Goal: Task Accomplishment & Management: Use online tool/utility

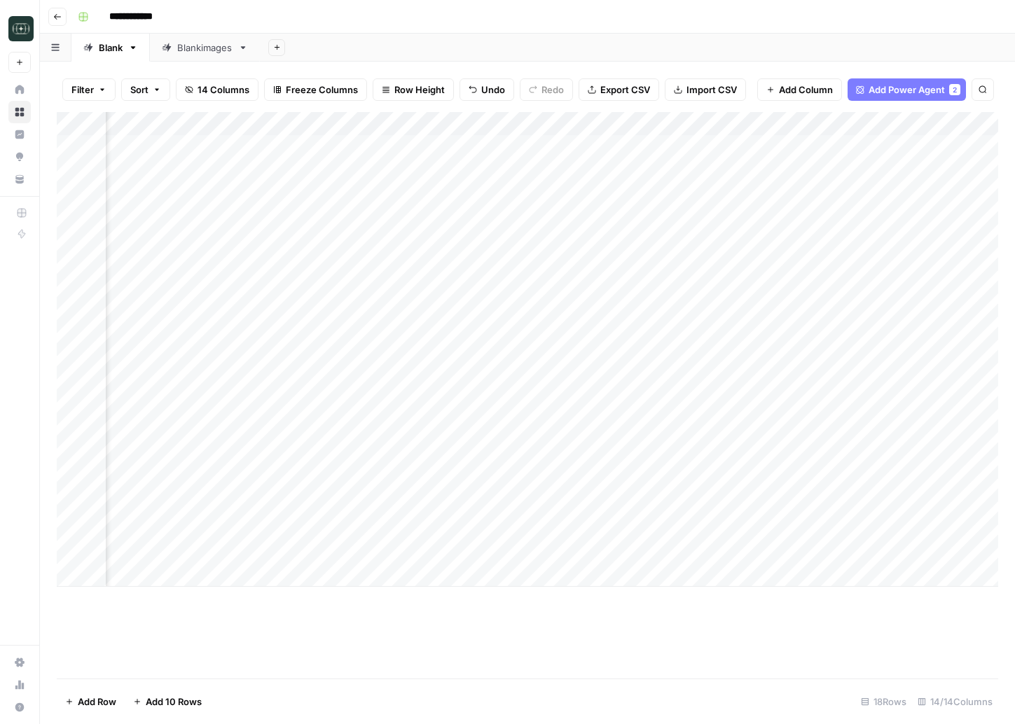
scroll to position [0, 1002]
click at [901, 525] on div "Add Column" at bounding box center [527, 349] width 941 height 475
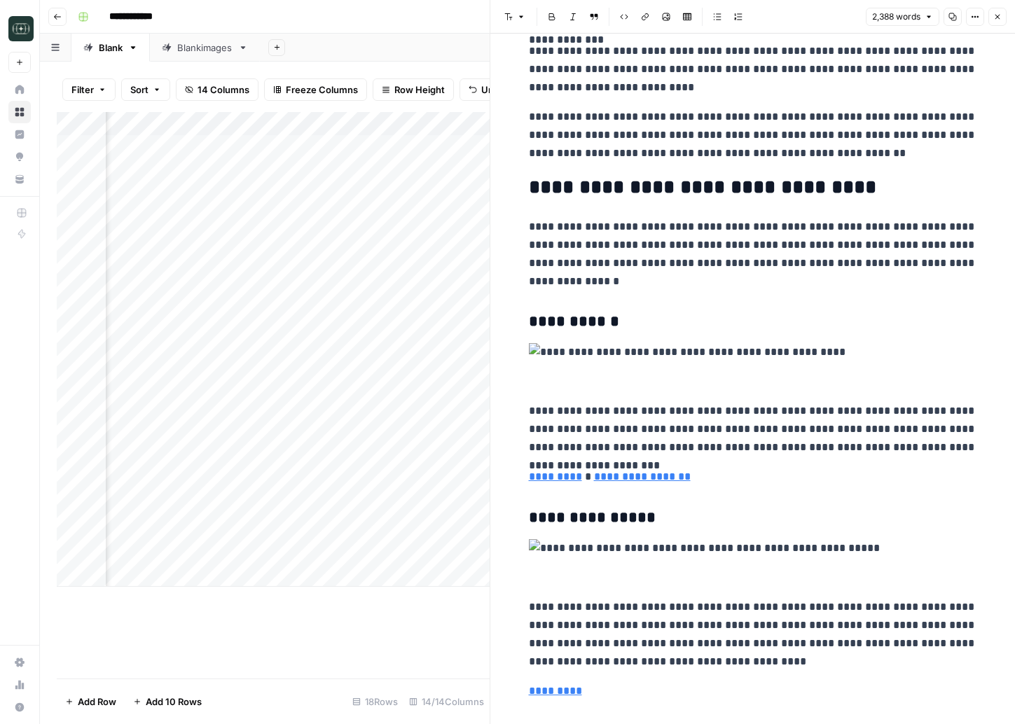
scroll to position [201, 0]
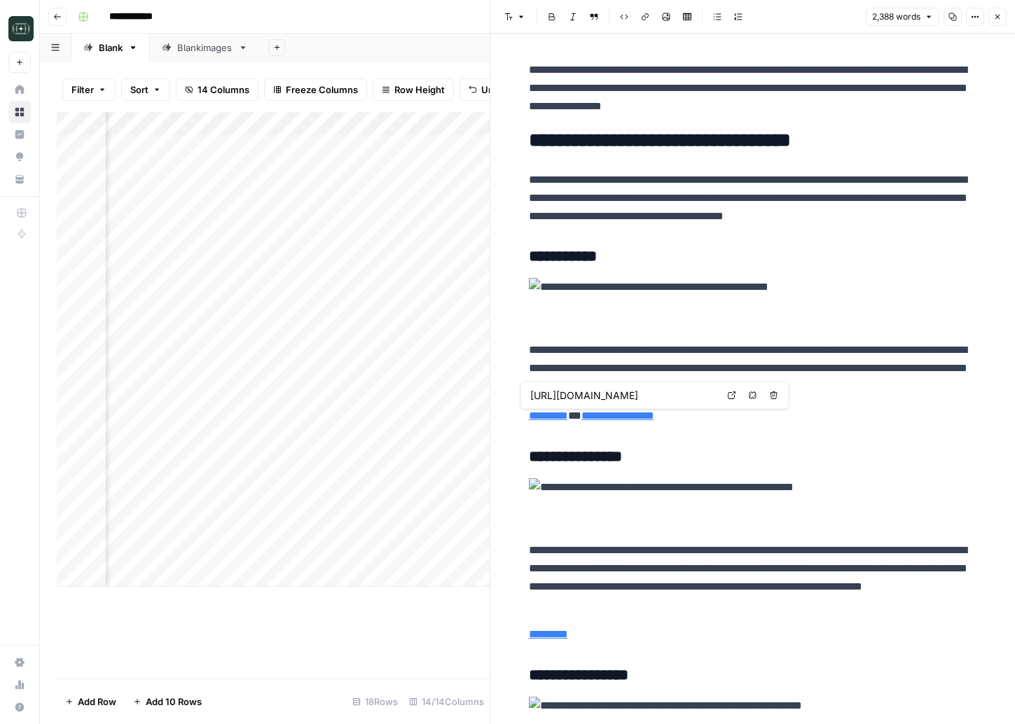
type input "[URL][DOMAIN_NAME]"
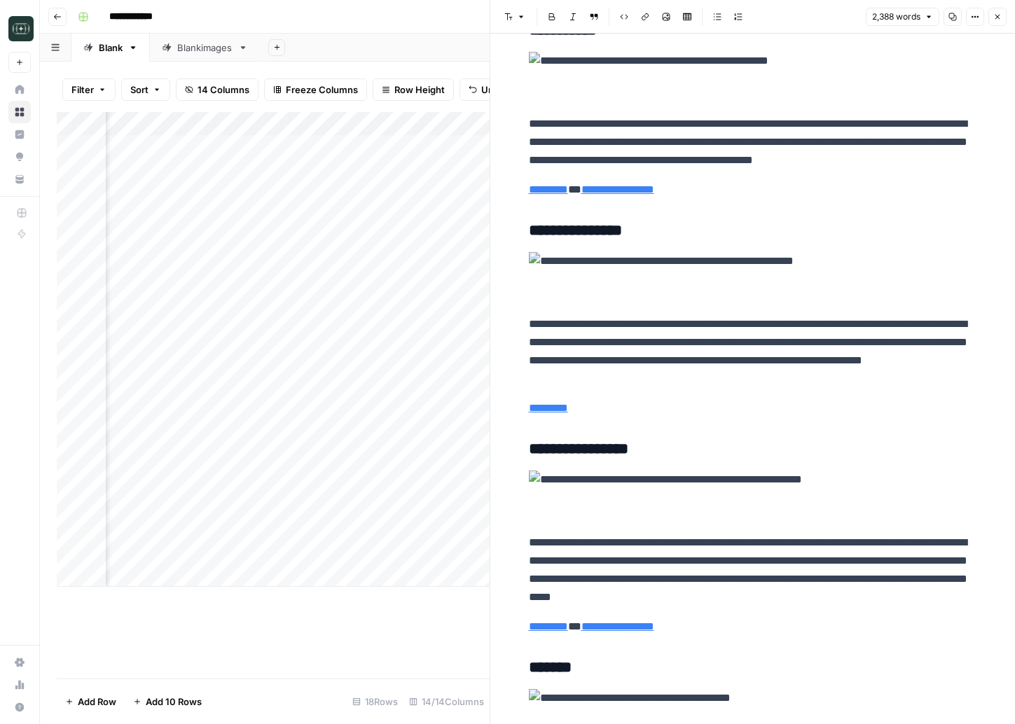
scroll to position [580, 0]
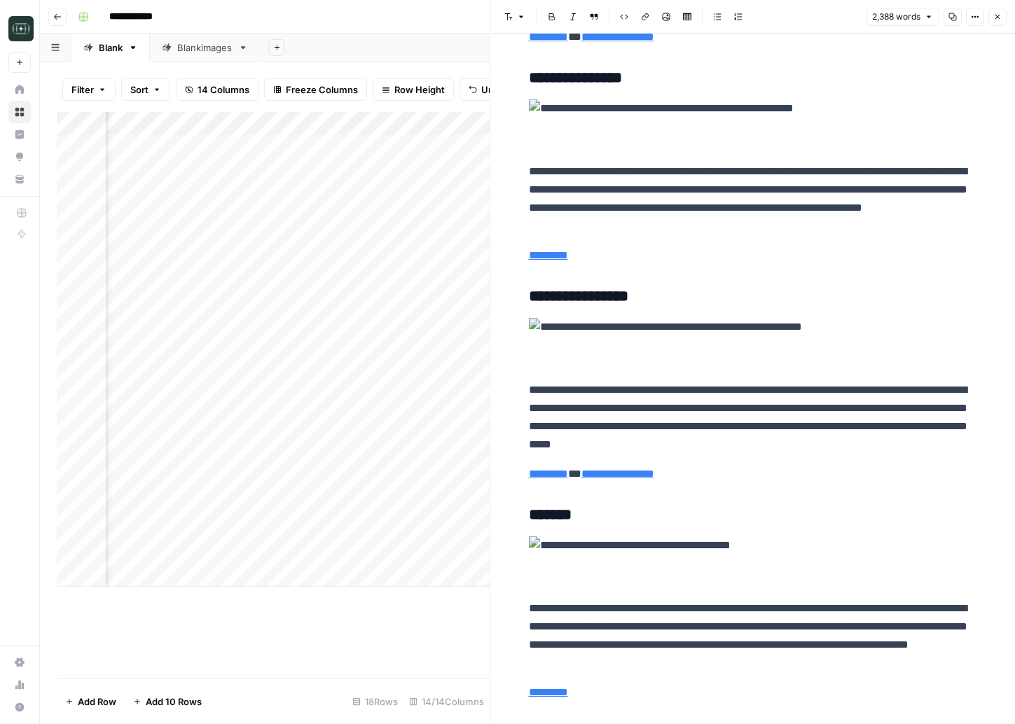
click at [534, 320] on img "To enrich screen reader interactions, please activate Accessibility in Grammarl…" at bounding box center [753, 327] width 448 height 18
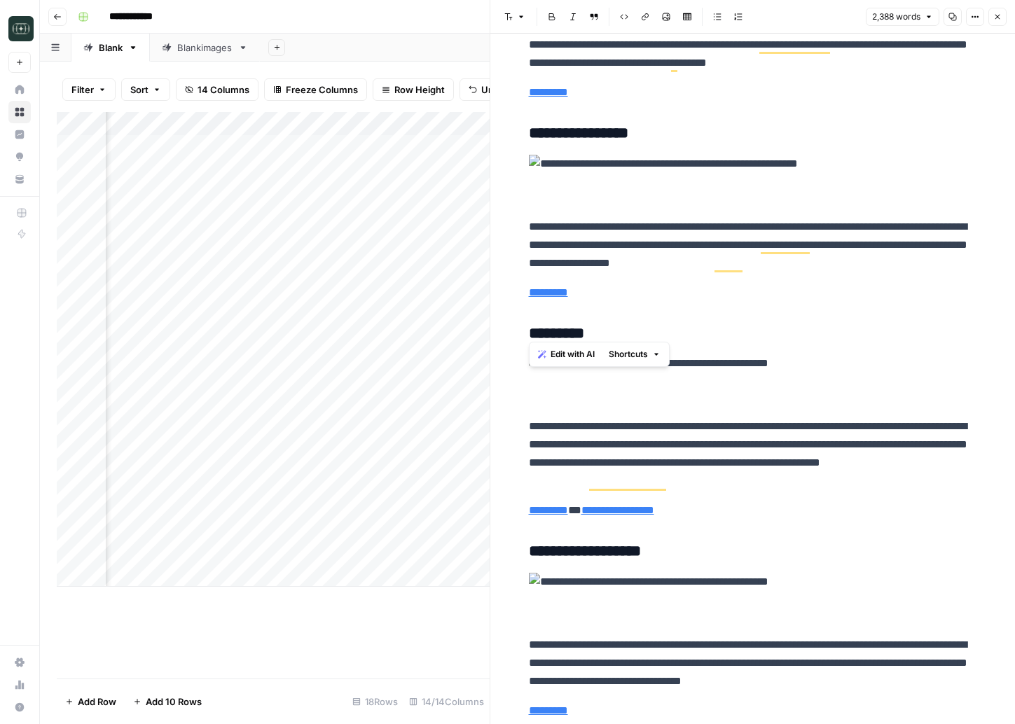
scroll to position [0, 0]
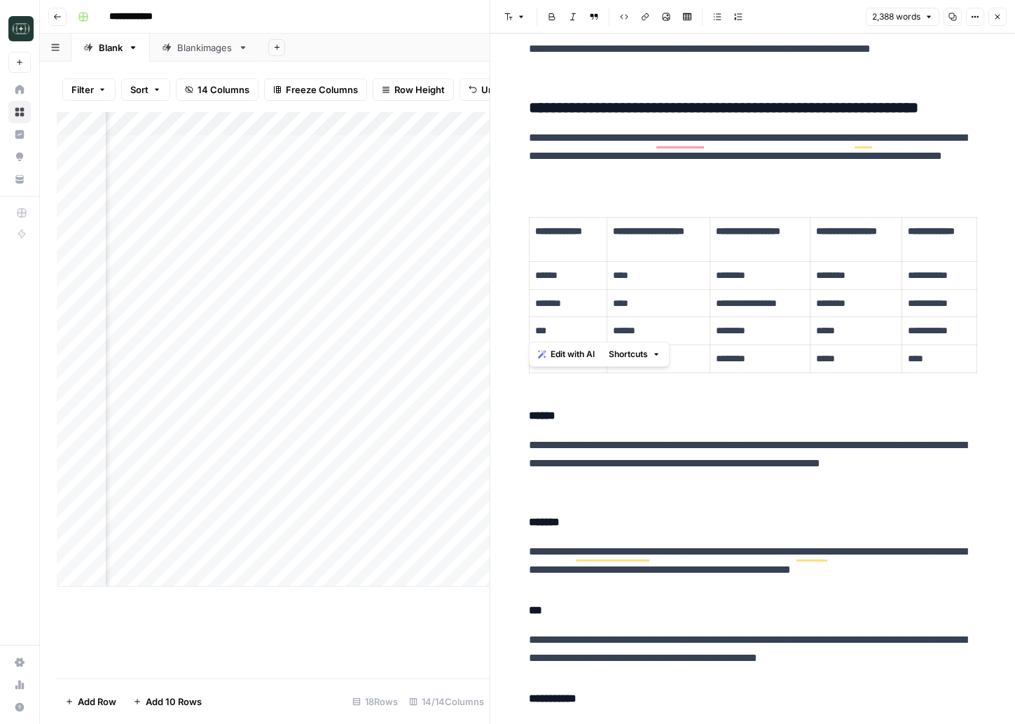
click at [673, 561] on p "**********" at bounding box center [753, 561] width 448 height 36
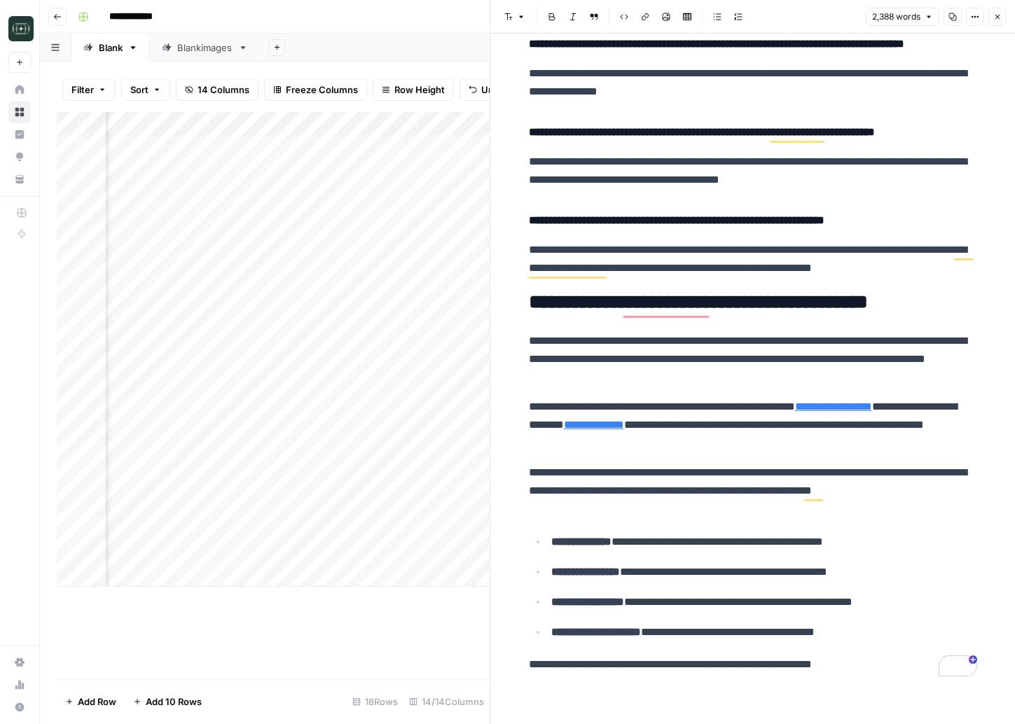
click at [637, 303] on h2 "**********" at bounding box center [753, 302] width 448 height 22
click at [663, 338] on p "**********" at bounding box center [753, 359] width 448 height 55
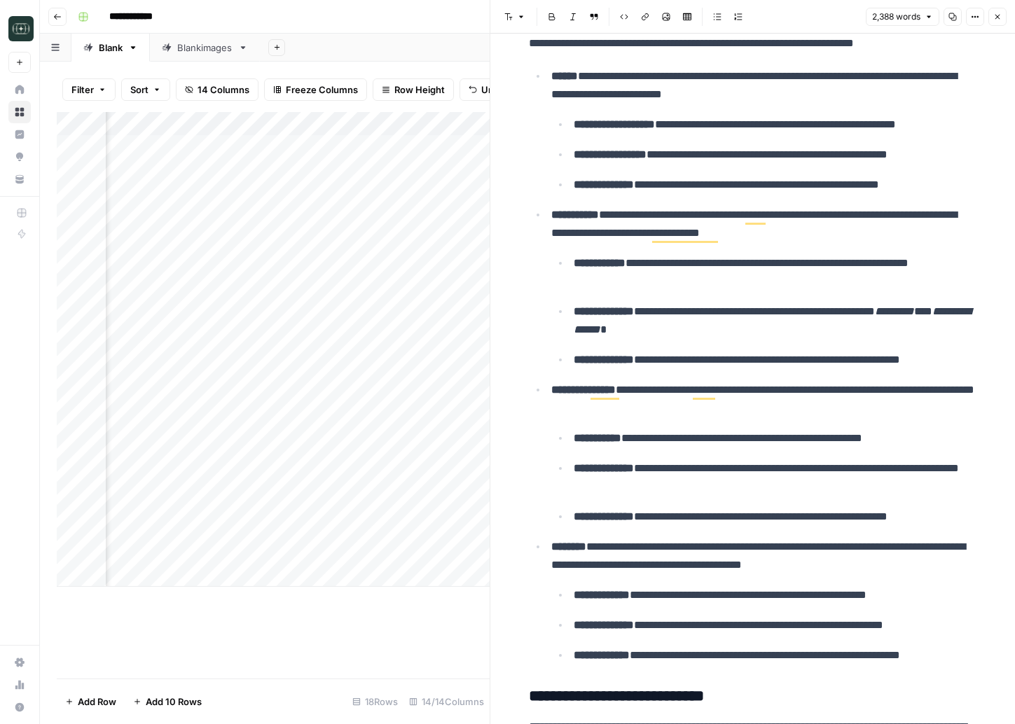
scroll to position [5109, 0]
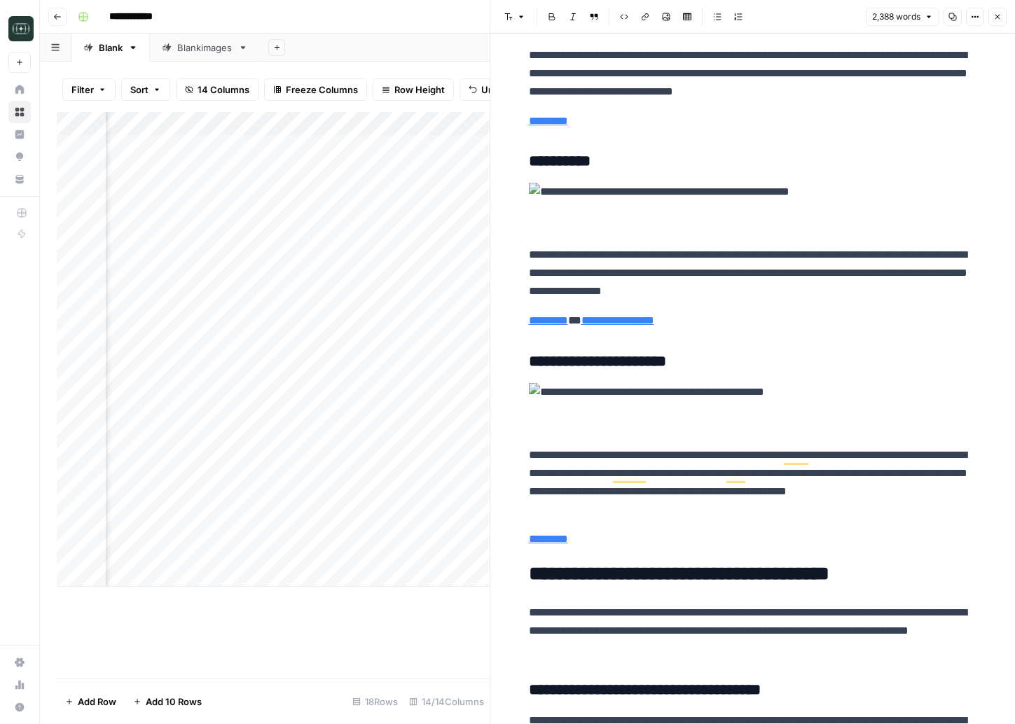
click at [997, 18] on icon "button" at bounding box center [997, 17] width 8 height 8
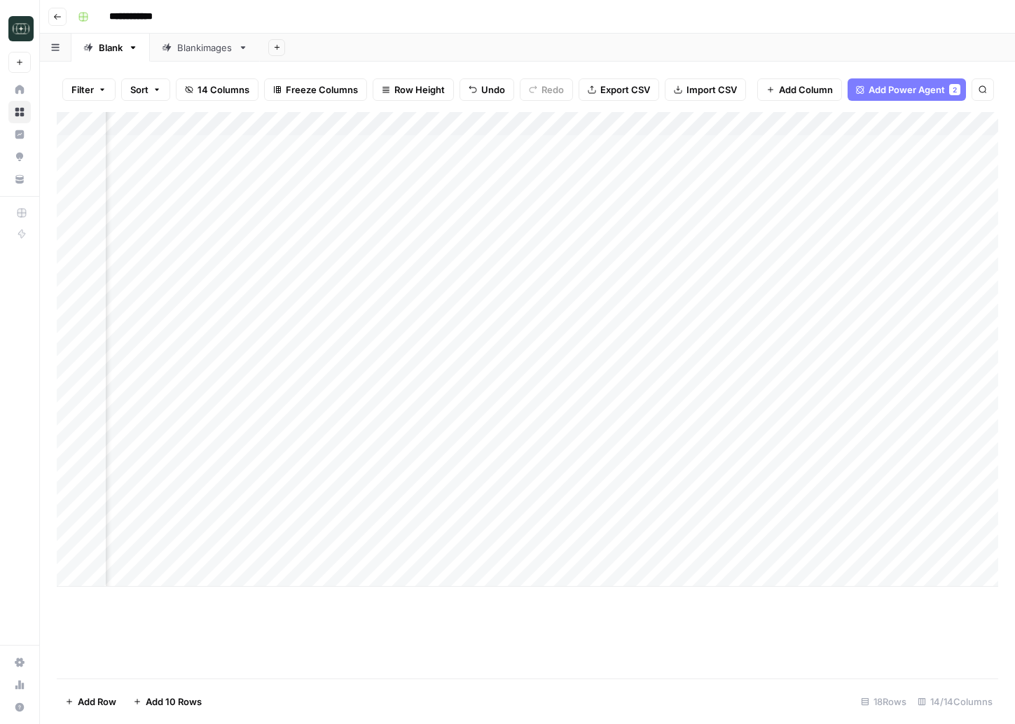
click at [426, 528] on div "Add Column" at bounding box center [527, 349] width 941 height 475
click at [429, 534] on div "Add Column" at bounding box center [527, 349] width 941 height 475
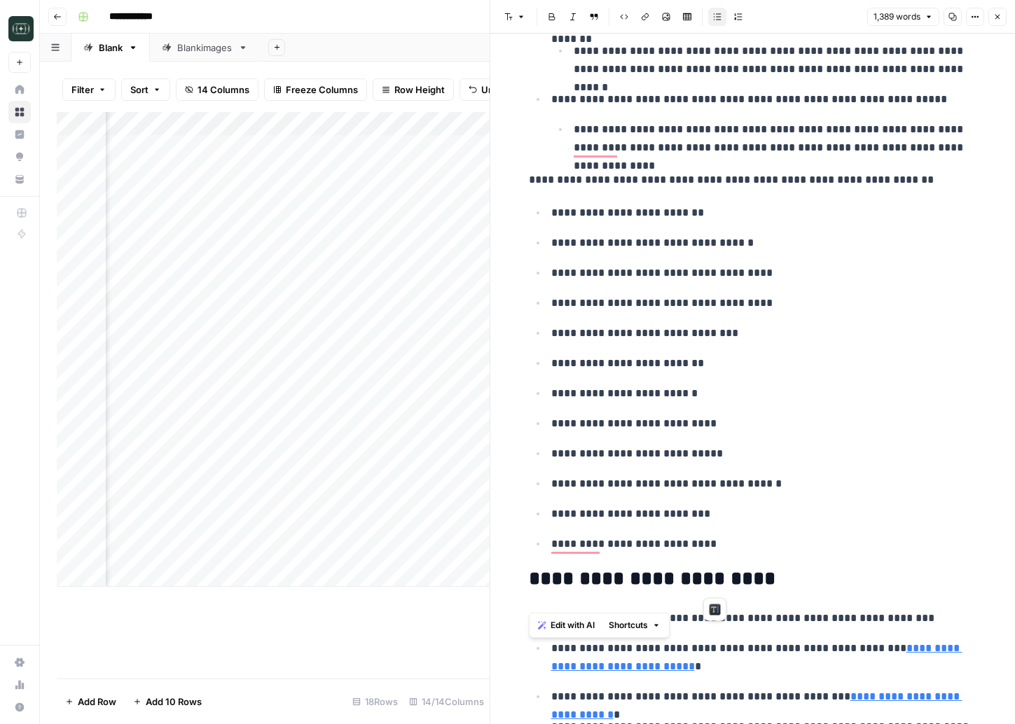
drag, startPoint x: 530, startPoint y: 243, endPoint x: 719, endPoint y: 585, distance: 391.0
click at [813, 466] on ul "**********" at bounding box center [753, 378] width 448 height 350
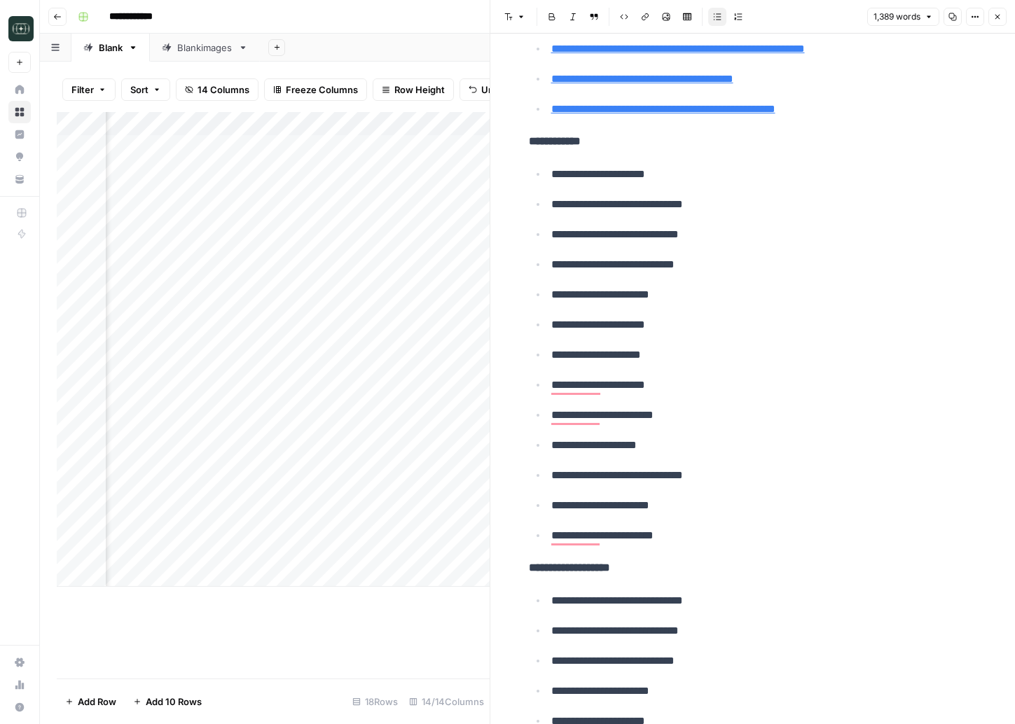
click at [993, 23] on button "Close" at bounding box center [997, 17] width 18 height 18
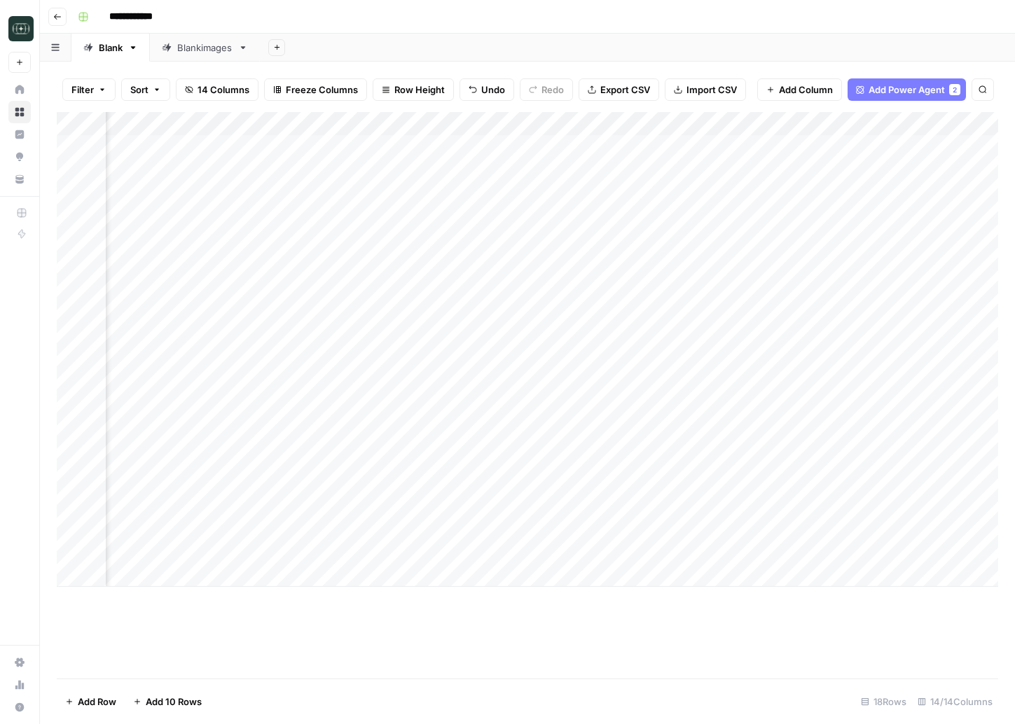
drag, startPoint x: 464, startPoint y: 539, endPoint x: 464, endPoint y: 550, distance: 10.5
click at [464, 550] on div "Add Column" at bounding box center [527, 349] width 941 height 475
click at [545, 532] on div "Add Column" at bounding box center [527, 349] width 941 height 475
drag, startPoint x: 590, startPoint y: 537, endPoint x: 590, endPoint y: 553, distance: 15.4
click at [590, 553] on div "Add Column" at bounding box center [527, 349] width 941 height 475
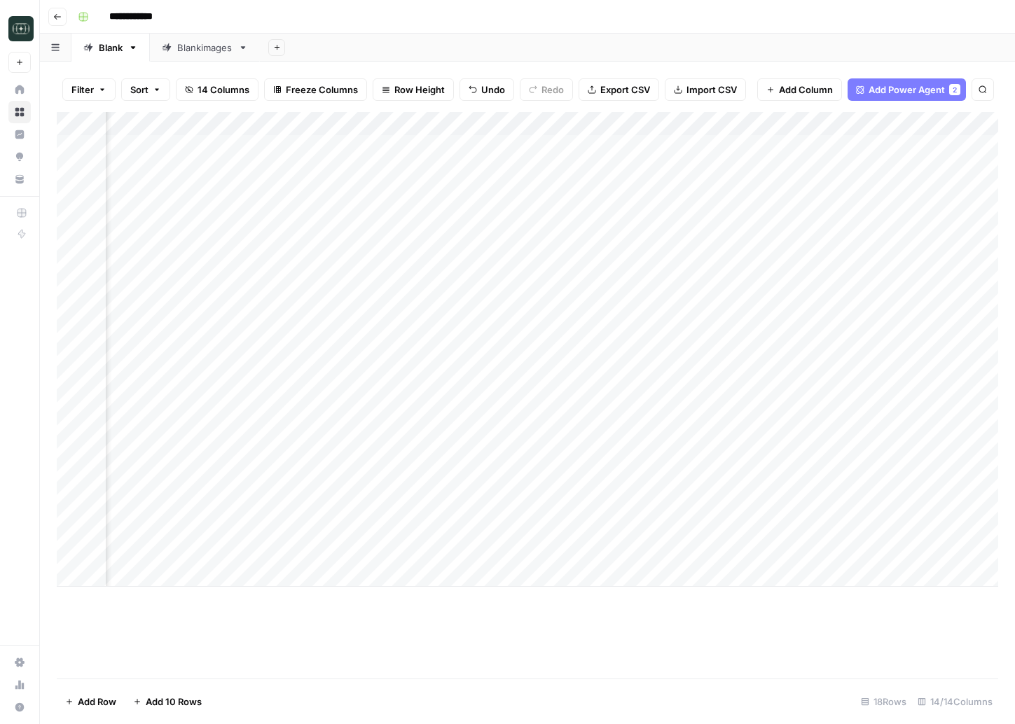
click at [147, 576] on div "Add Column" at bounding box center [527, 349] width 941 height 475
click at [452, 521] on div "Add Column" at bounding box center [527, 361] width 941 height 499
drag, startPoint x: 535, startPoint y: 539, endPoint x: 534, endPoint y: 551, distance: 12.0
click at [534, 551] on div "Add Column" at bounding box center [527, 361] width 941 height 499
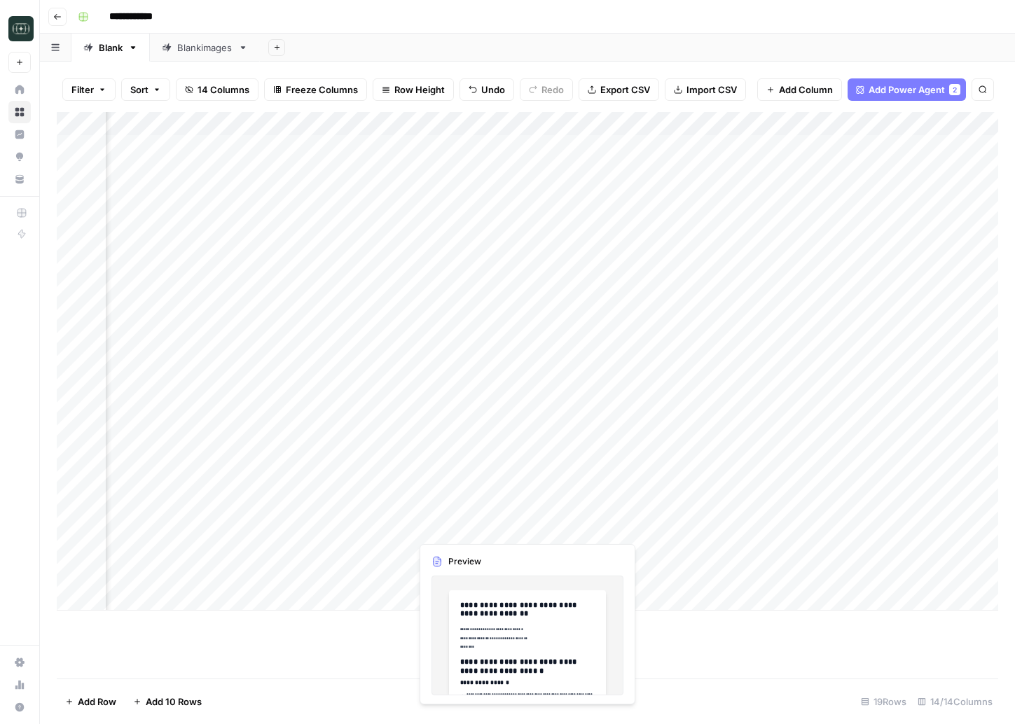
click at [459, 527] on div "Add Column" at bounding box center [527, 361] width 941 height 499
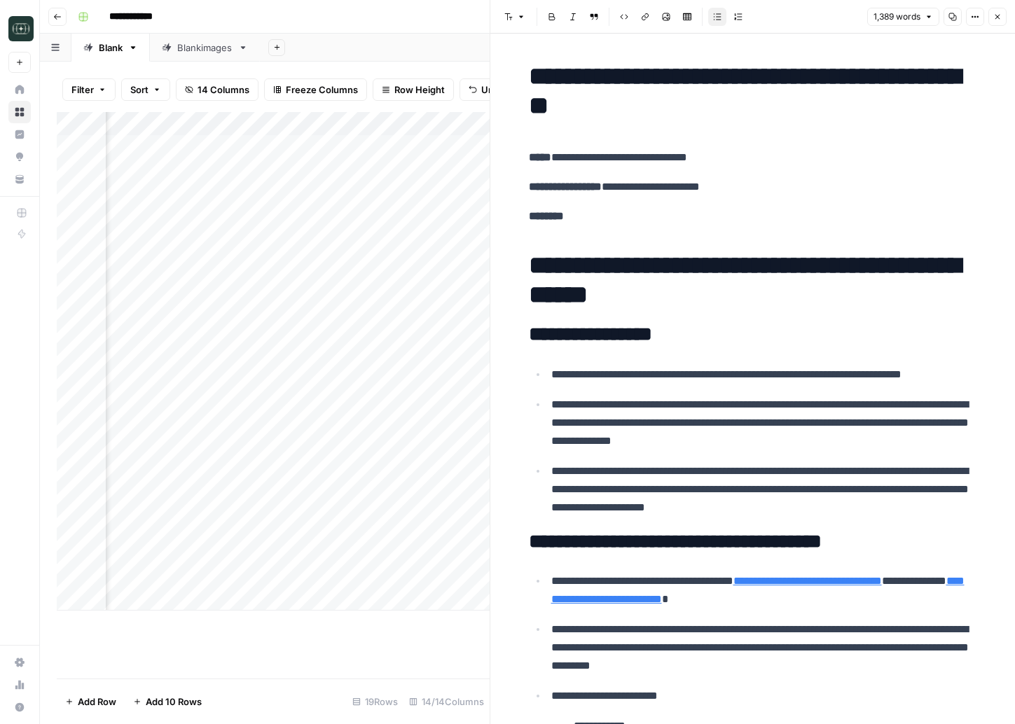
click at [993, 13] on icon "button" at bounding box center [997, 17] width 8 height 8
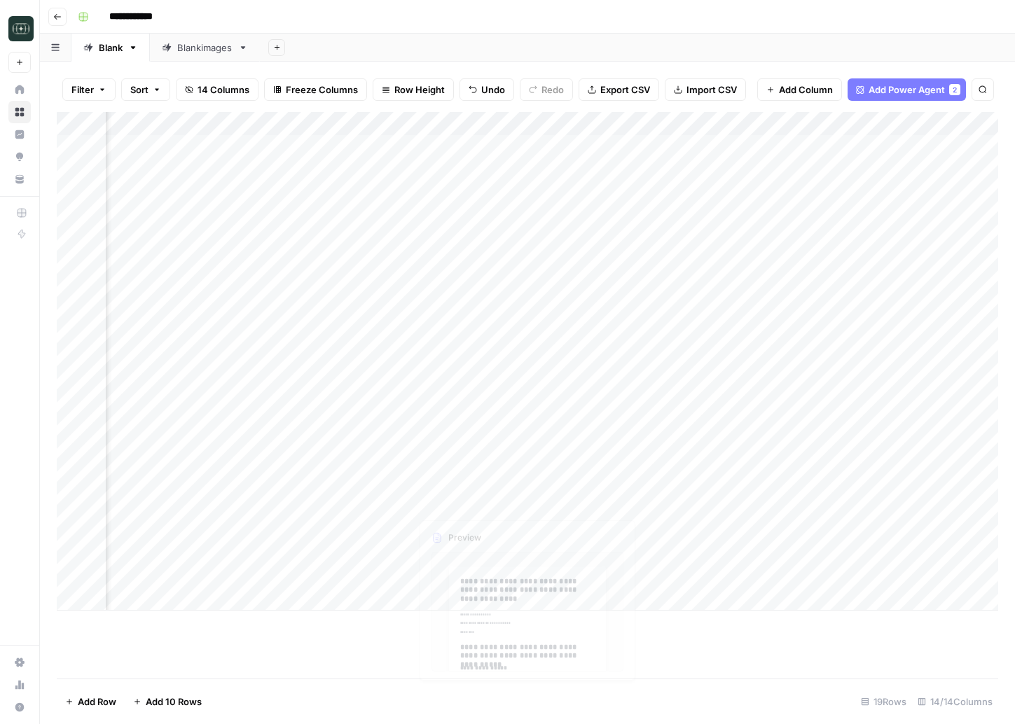
click at [460, 527] on div "Add Column" at bounding box center [527, 361] width 941 height 499
click at [536, 536] on div at bounding box center [474, 528] width 128 height 26
click at [495, 528] on div at bounding box center [474, 528] width 128 height 26
click at [471, 525] on div at bounding box center [474, 528] width 128 height 26
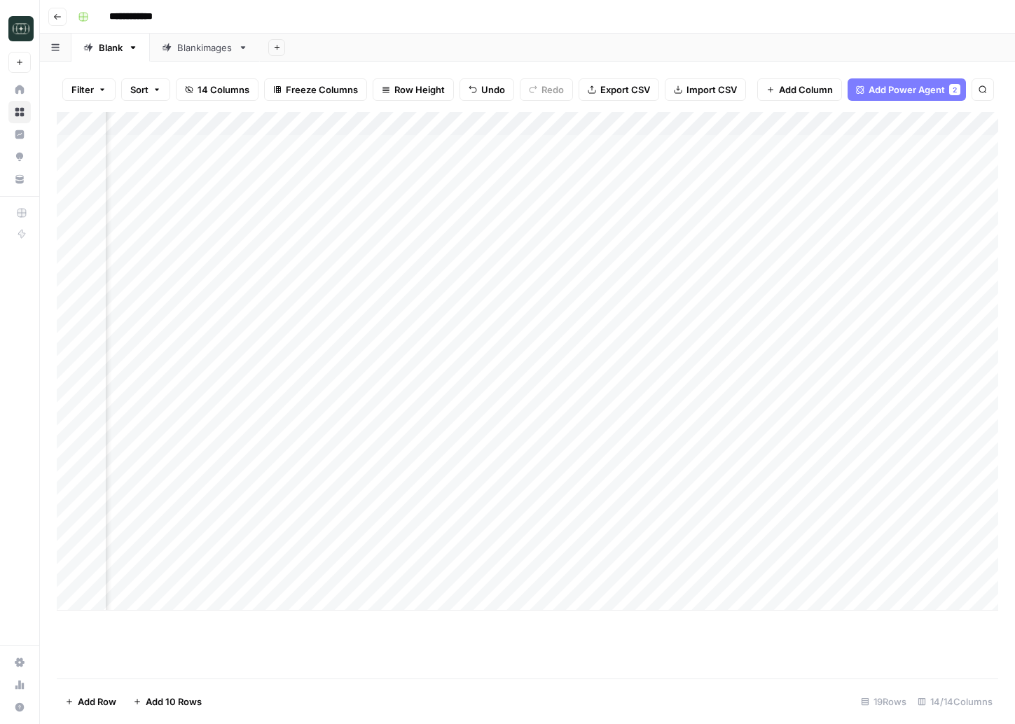
click at [497, 609] on div "Add Column" at bounding box center [527, 361] width 941 height 499
click at [484, 523] on div "Add Column" at bounding box center [527, 373] width 941 height 523
click at [459, 540] on div "Add Column" at bounding box center [527, 373] width 941 height 523
click at [469, 551] on div "Add Column" at bounding box center [527, 373] width 941 height 523
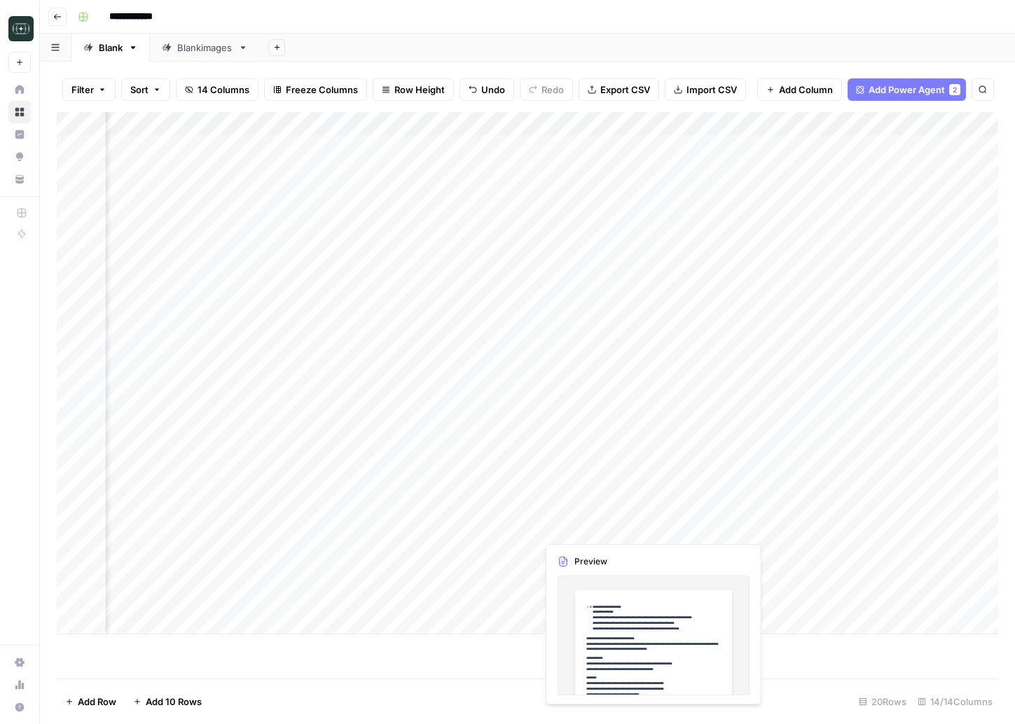
click at [583, 519] on div "Add Column" at bounding box center [527, 373] width 941 height 523
click at [583, 524] on div "Add Column" at bounding box center [527, 373] width 941 height 523
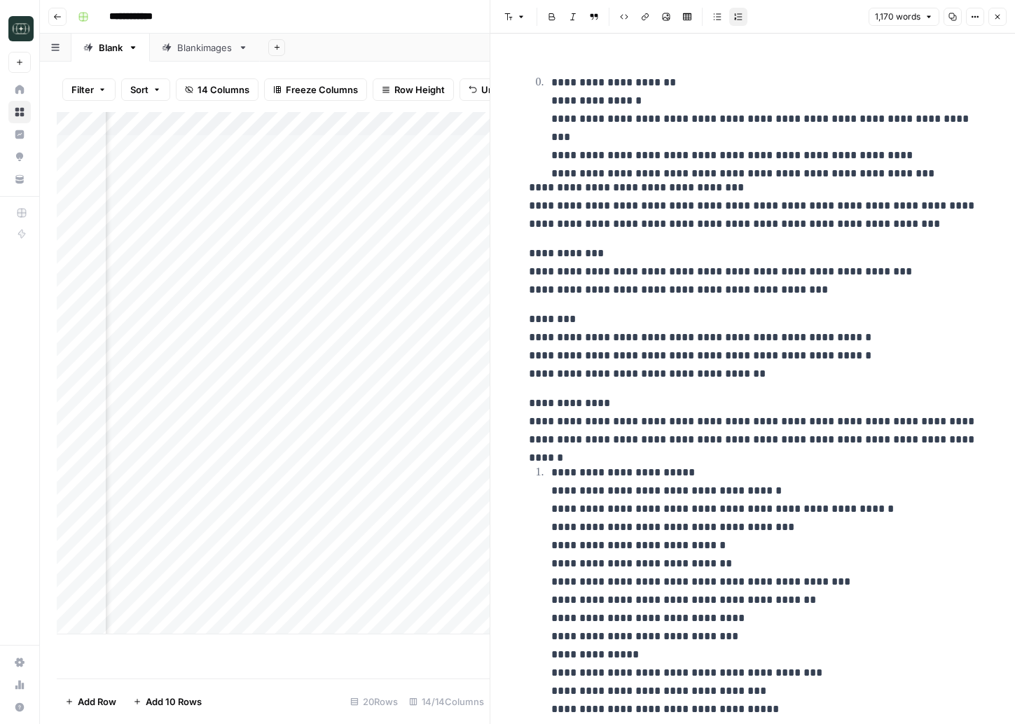
click at [1006, 16] on button "Close" at bounding box center [997, 17] width 18 height 18
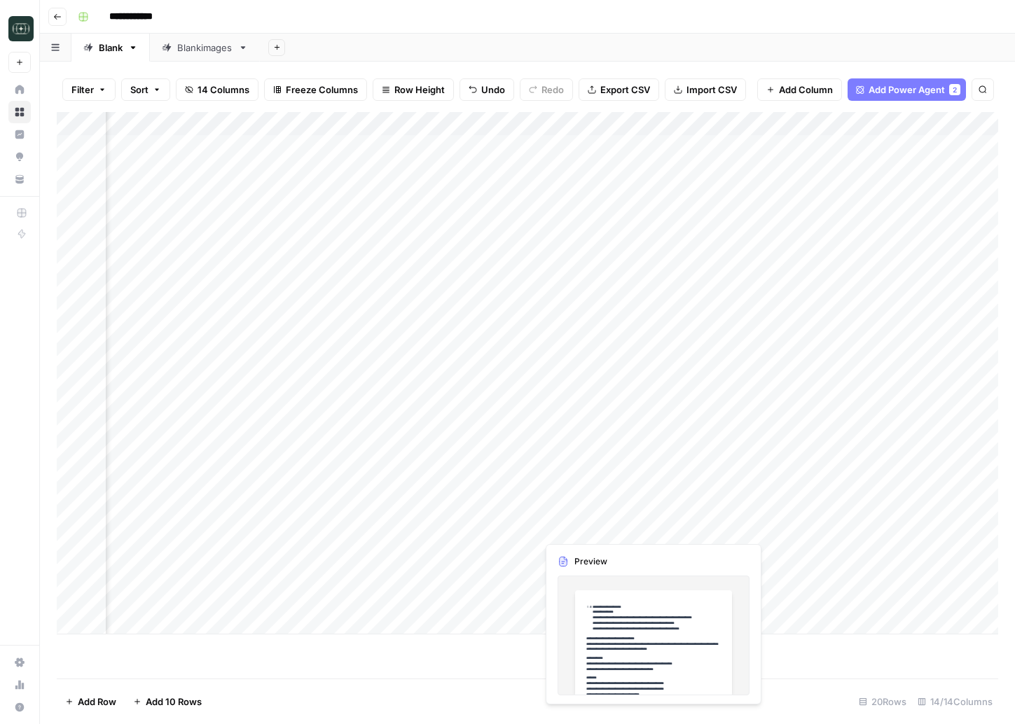
click at [548, 552] on div "Add Column" at bounding box center [527, 373] width 941 height 523
click at [836, 527] on div "Add Column" at bounding box center [527, 373] width 941 height 523
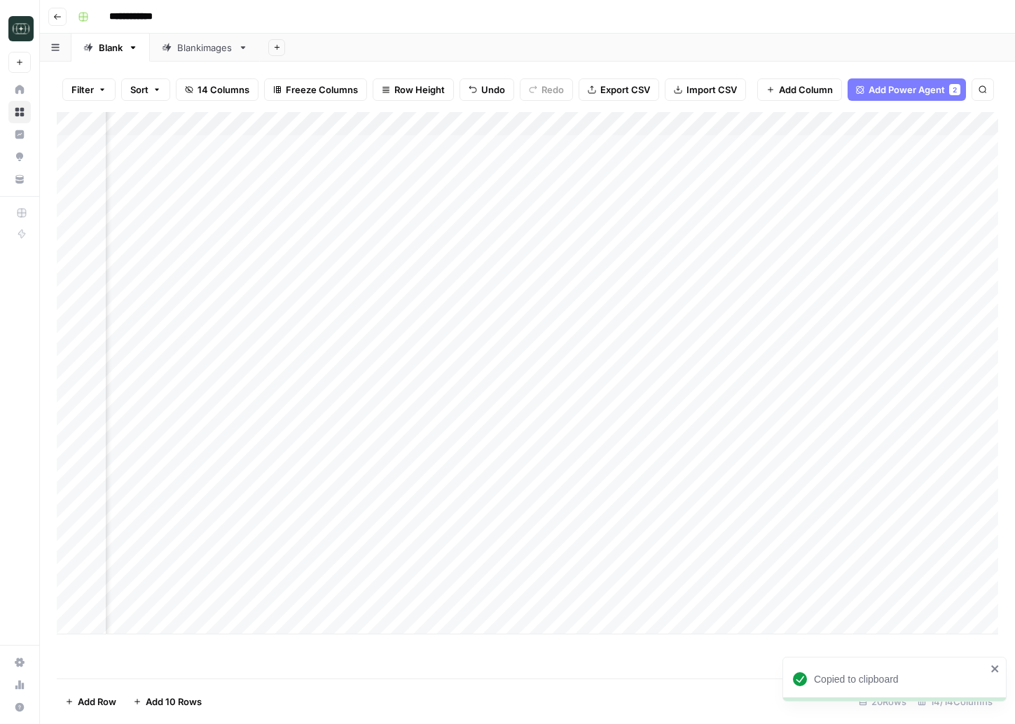
click at [799, 553] on div "Add Column" at bounding box center [527, 373] width 941 height 523
click at [203, 553] on div "Add Column" at bounding box center [527, 373] width 941 height 523
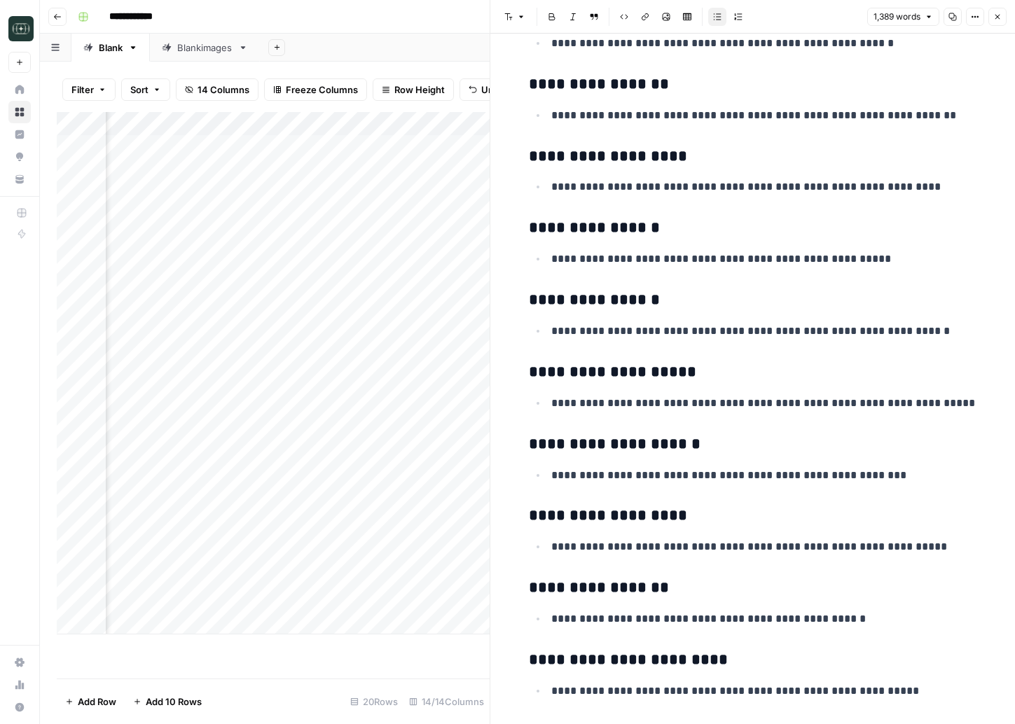
click at [994, 20] on icon "button" at bounding box center [997, 17] width 8 height 8
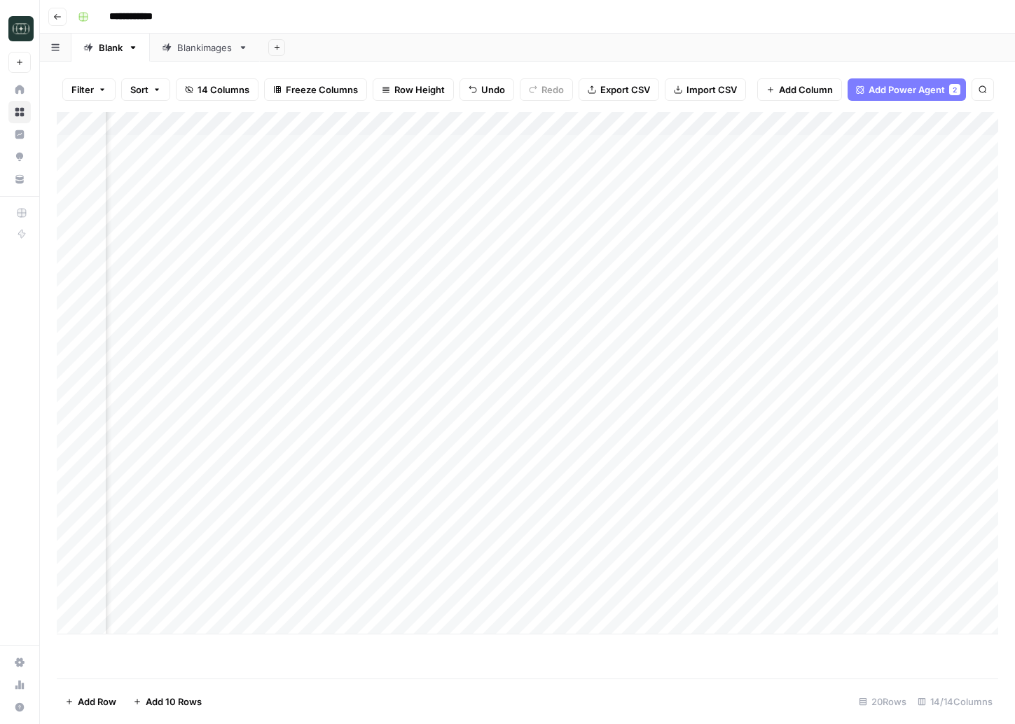
scroll to position [0, 897]
click at [871, 125] on div "Add Column" at bounding box center [527, 373] width 941 height 523
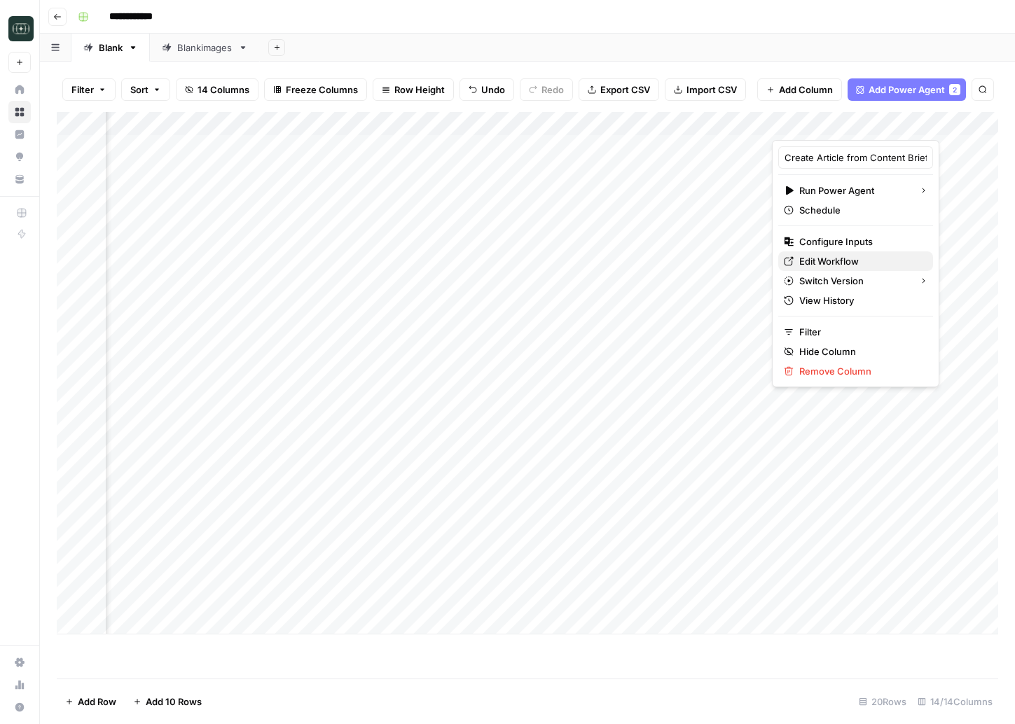
click at [835, 254] on span "Edit Workflow" at bounding box center [860, 261] width 123 height 14
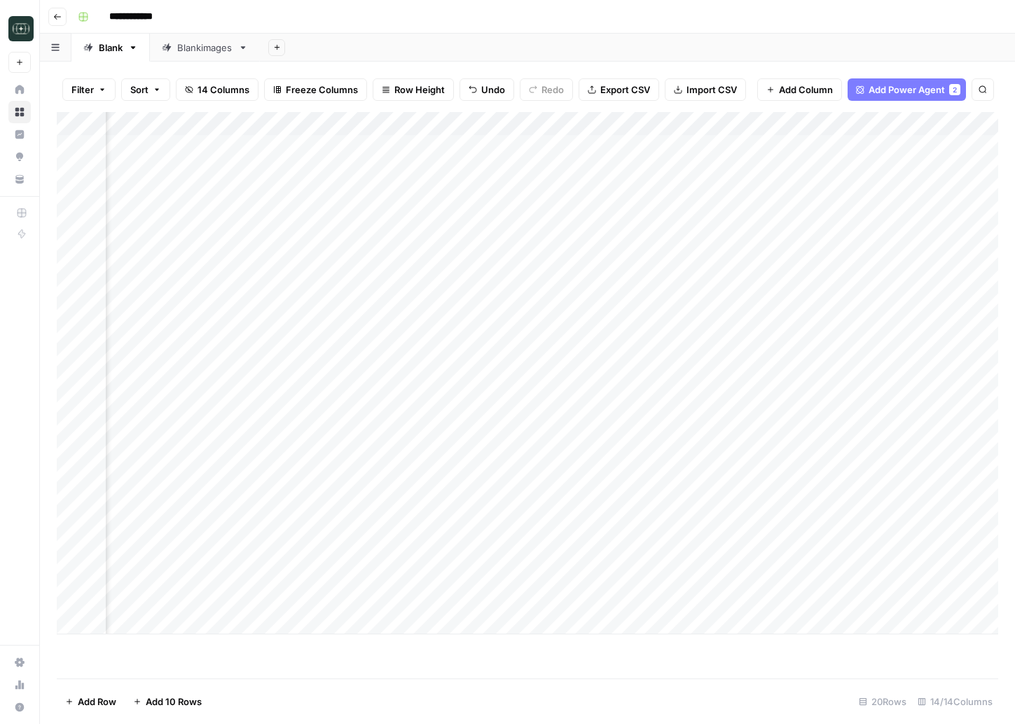
click at [869, 126] on div "Add Column" at bounding box center [527, 373] width 941 height 523
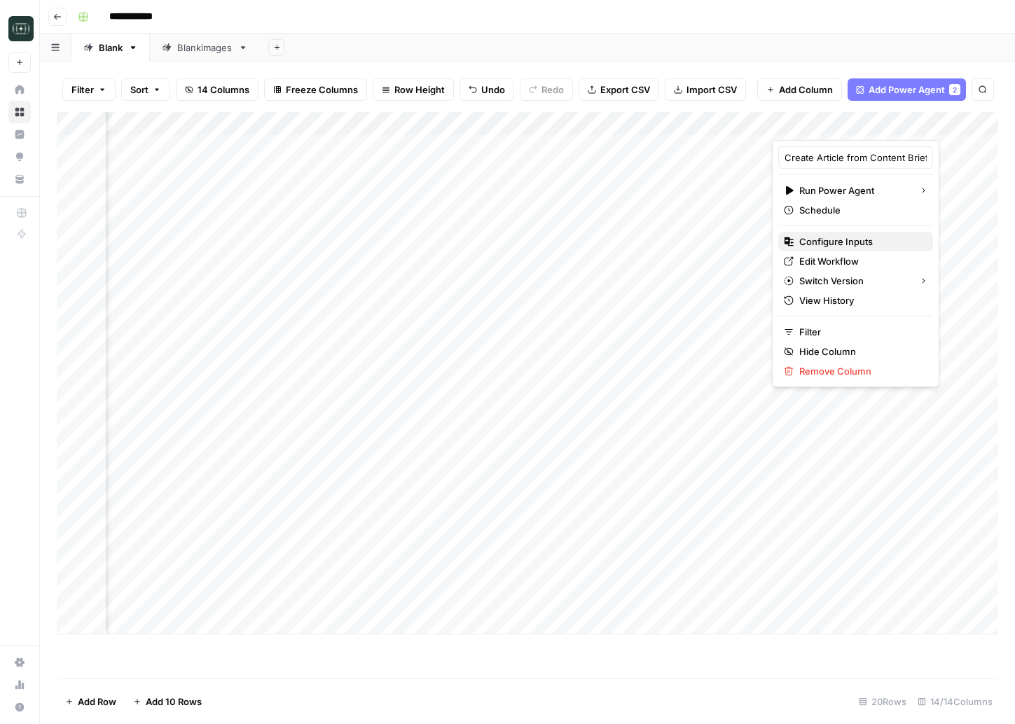
click at [831, 238] on span "Configure Inputs" at bounding box center [860, 242] width 123 height 14
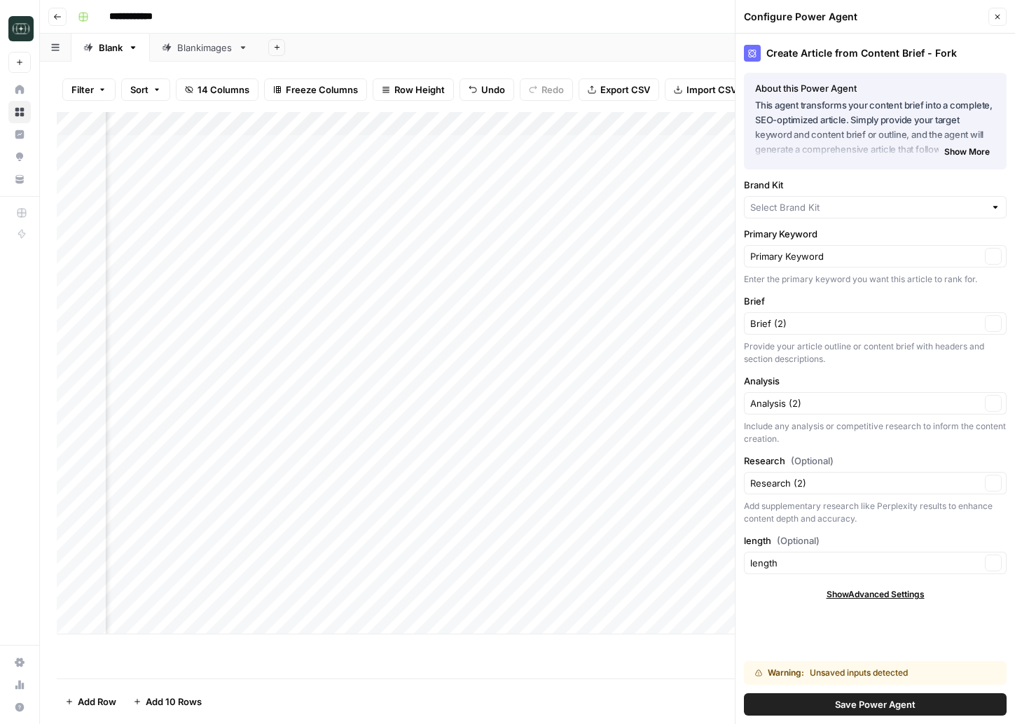
type input "Framer"
click at [997, 22] on button "Close" at bounding box center [997, 17] width 18 height 18
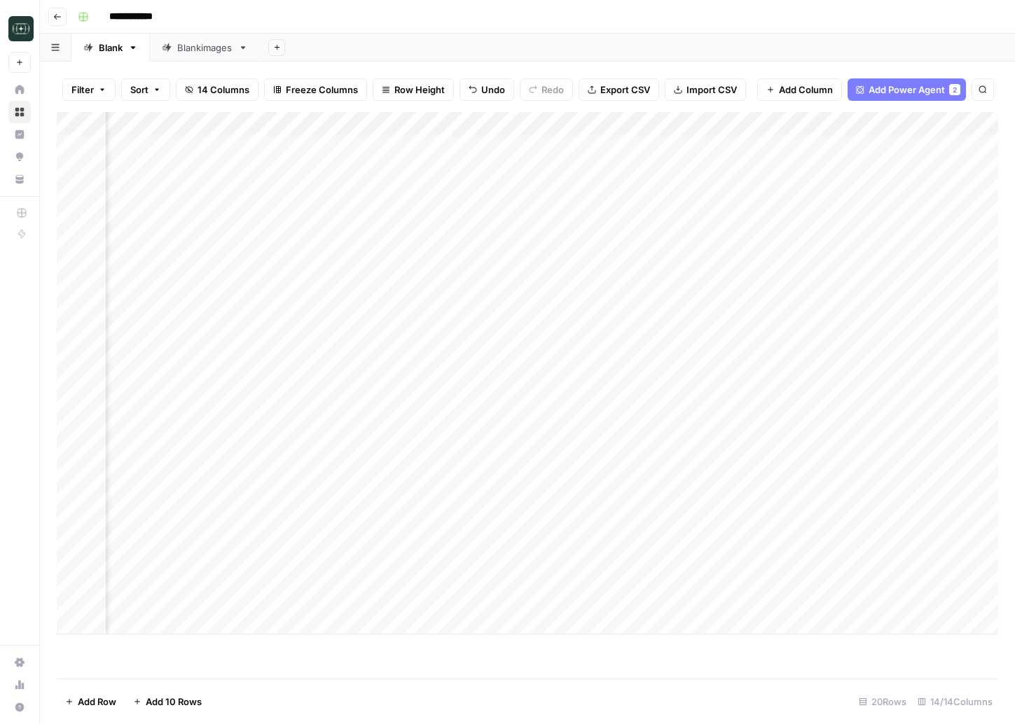
scroll to position [0, 496]
click at [241, 557] on div "Add Column" at bounding box center [527, 373] width 941 height 523
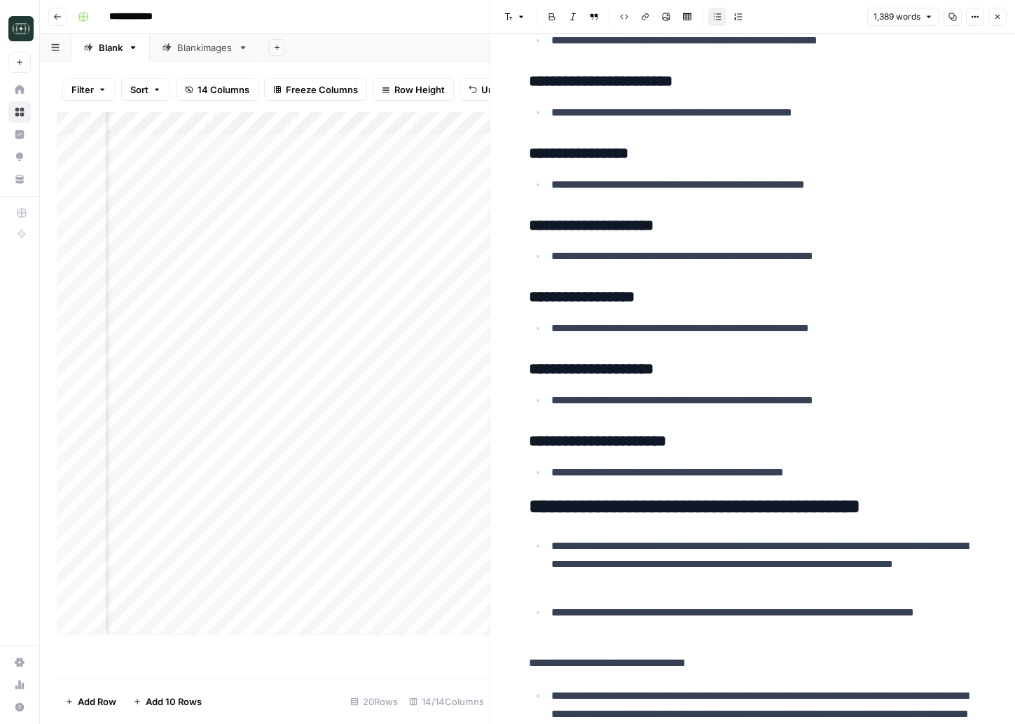
scroll to position [2089, 0]
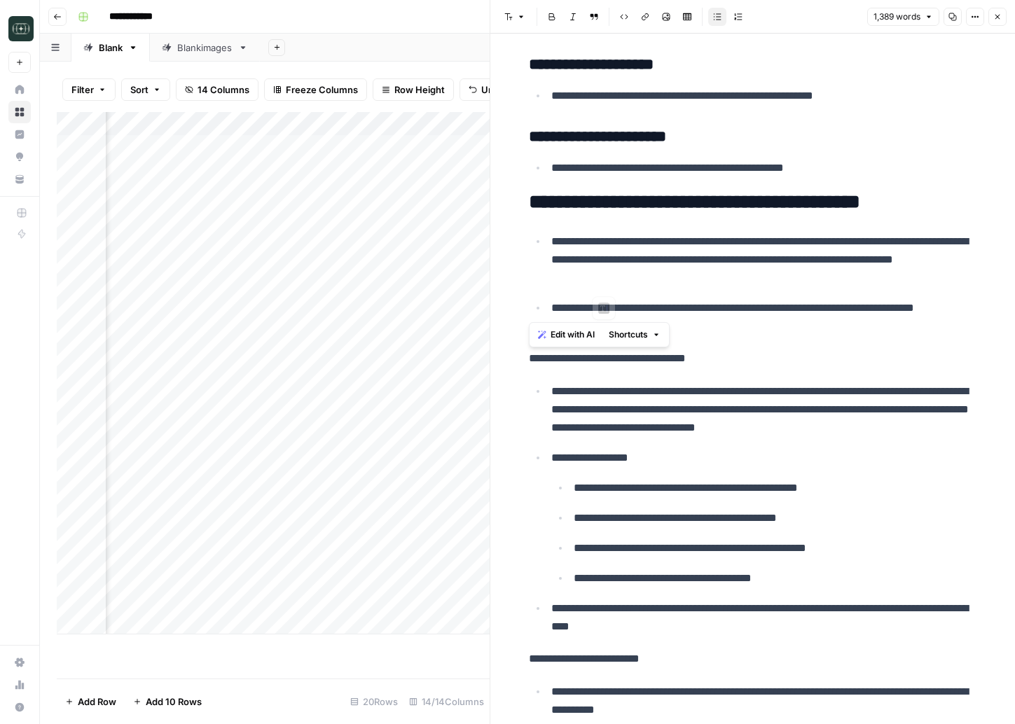
drag, startPoint x: 530, startPoint y: 205, endPoint x: 551, endPoint y: 304, distance: 101.8
click at [619, 275] on p "**********" at bounding box center [764, 260] width 426 height 55
click at [532, 359] on p "**********" at bounding box center [753, 359] width 448 height 18
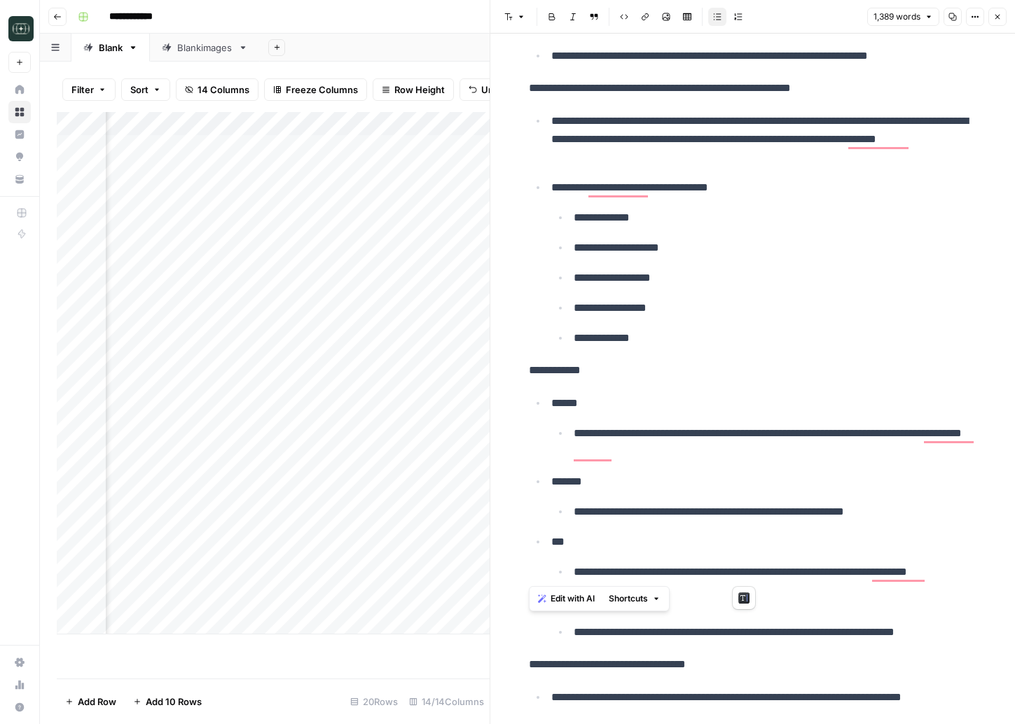
scroll to position [4067, 0]
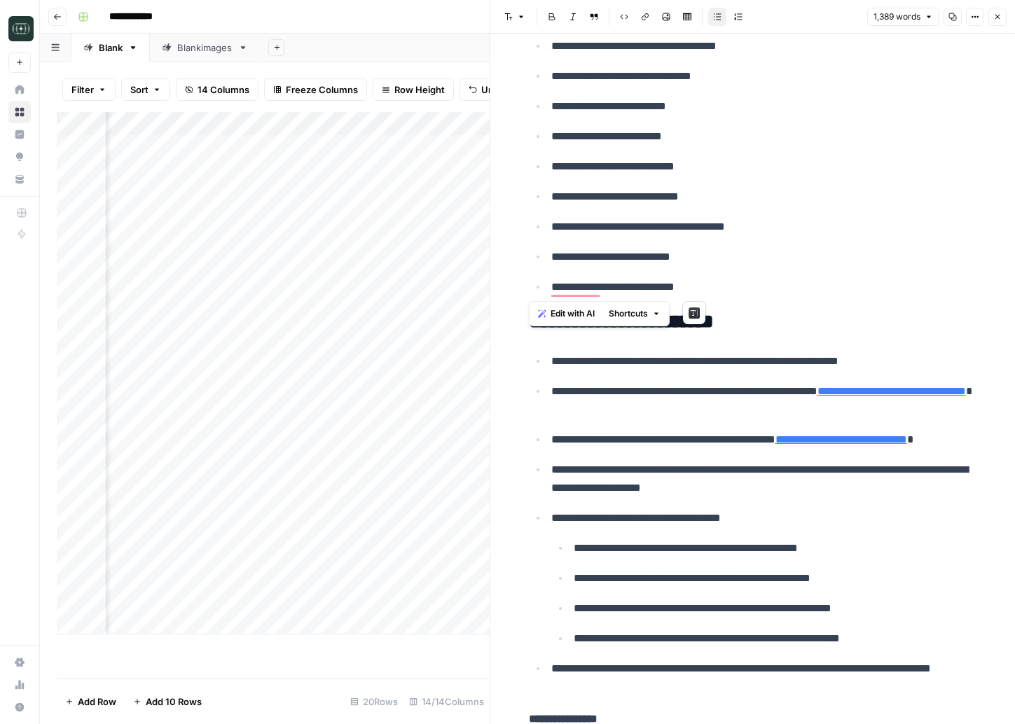
drag, startPoint x: 527, startPoint y: 359, endPoint x: 803, endPoint y: 294, distance: 283.4
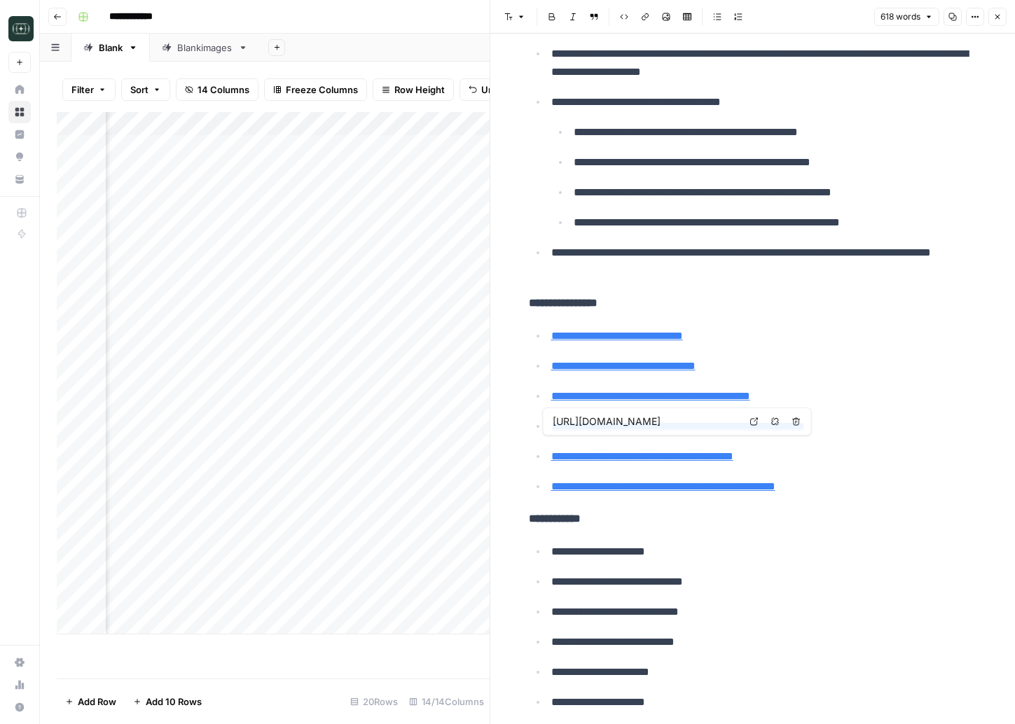
type input "[URL][DOMAIN_NAME]"
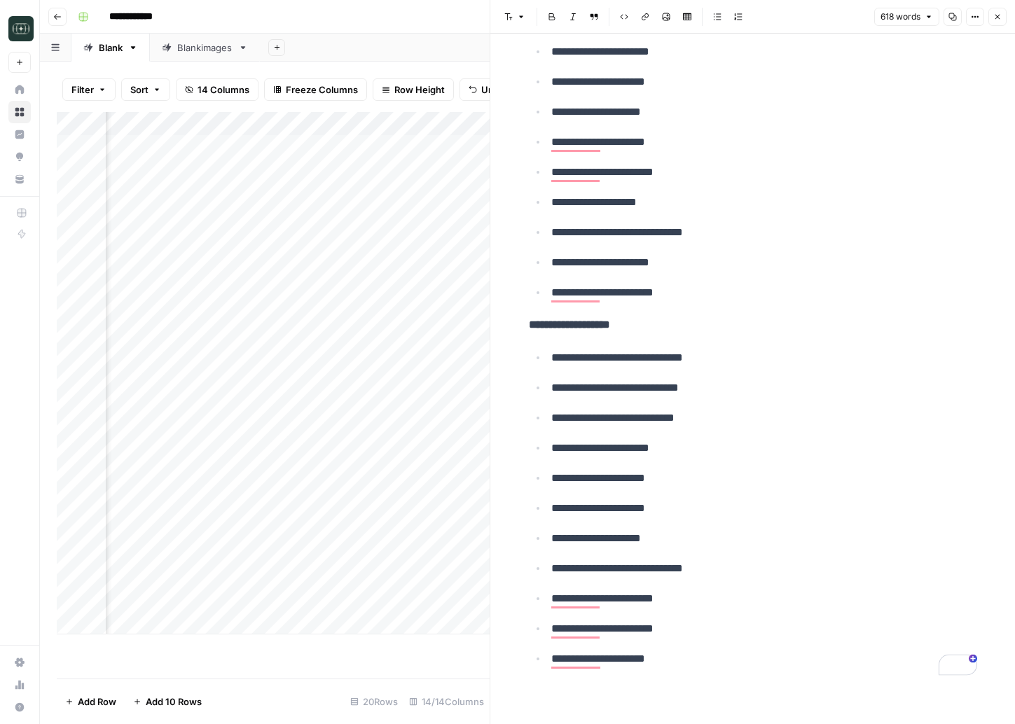
click at [996, 15] on icon "button" at bounding box center [997, 17] width 5 height 5
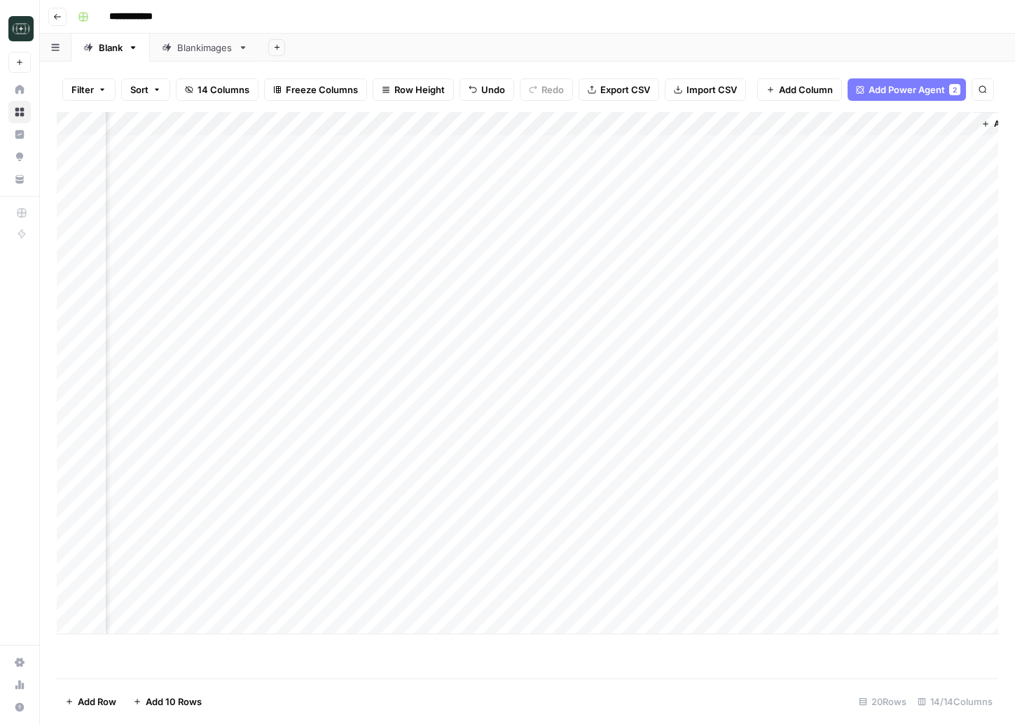
click at [768, 553] on div "Add Column" at bounding box center [527, 373] width 941 height 523
click at [795, 549] on div "Add Column" at bounding box center [527, 373] width 941 height 523
click at [669, 527] on div "Add Column" at bounding box center [527, 373] width 941 height 523
click at [655, 553] on div "Add Column" at bounding box center [527, 373] width 941 height 523
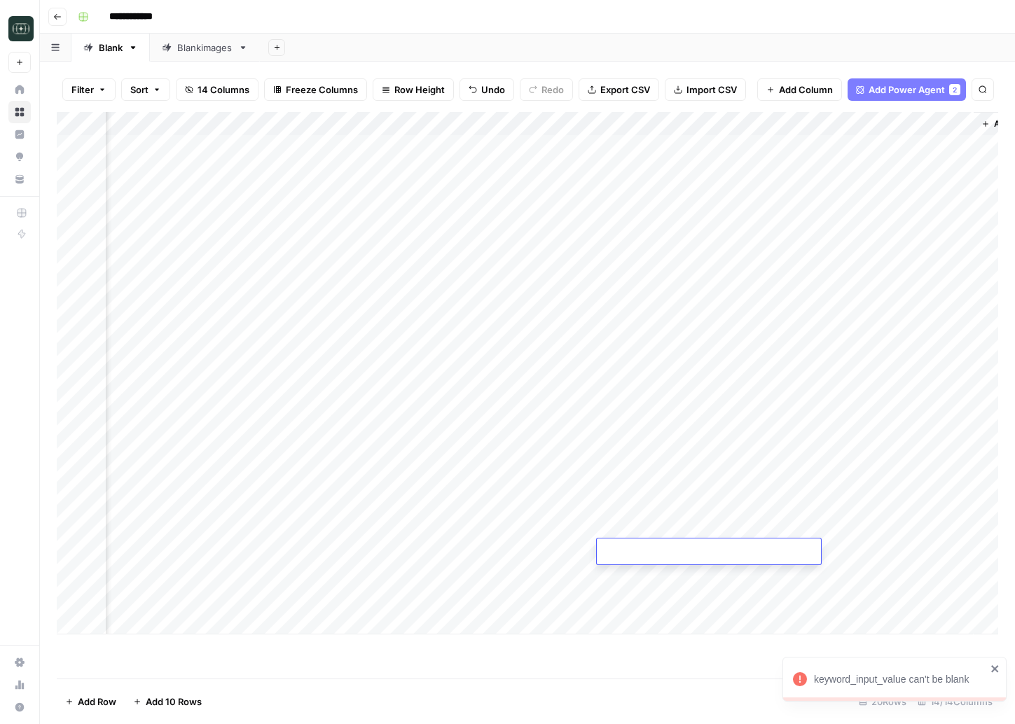
type textarea "*********"
click at [784, 555] on div "Add Column" at bounding box center [527, 373] width 941 height 523
click at [151, 524] on div "Add Column" at bounding box center [527, 373] width 941 height 523
click at [151, 553] on div "Add Column" at bounding box center [527, 373] width 941 height 523
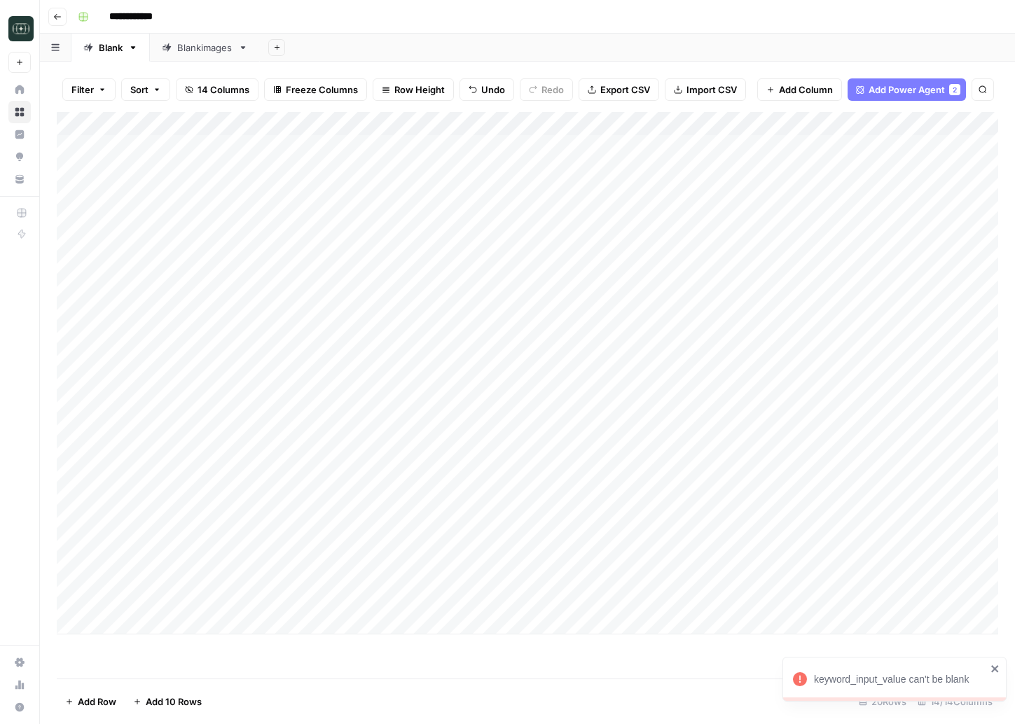
click at [151, 553] on div "Add Column" at bounding box center [527, 373] width 941 height 523
type textarea "**********"
click at [180, 549] on div "Add Column" at bounding box center [527, 373] width 941 height 523
type textarea "**********"
click at [903, 553] on div "Add Column" at bounding box center [527, 373] width 941 height 523
